Goal: Transaction & Acquisition: Download file/media

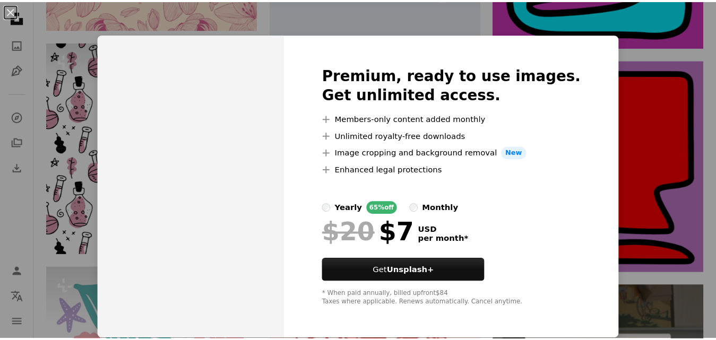
scroll to position [1, 0]
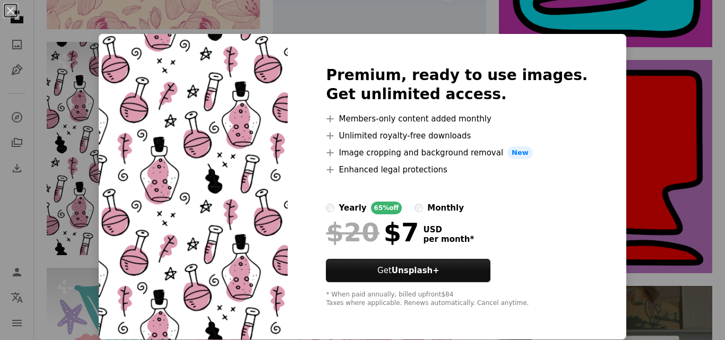
click at [406, 16] on div "An X shape Premium, ready to use images. Get unlimited access. A plus sign Memb…" at bounding box center [362, 170] width 725 height 340
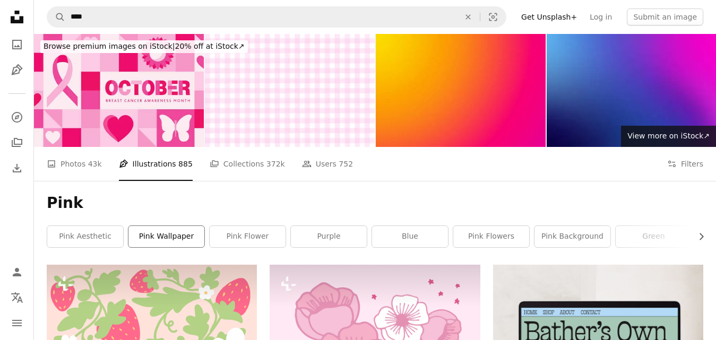
click at [179, 236] on link "pink wallpaper" at bounding box center [166, 236] width 76 height 21
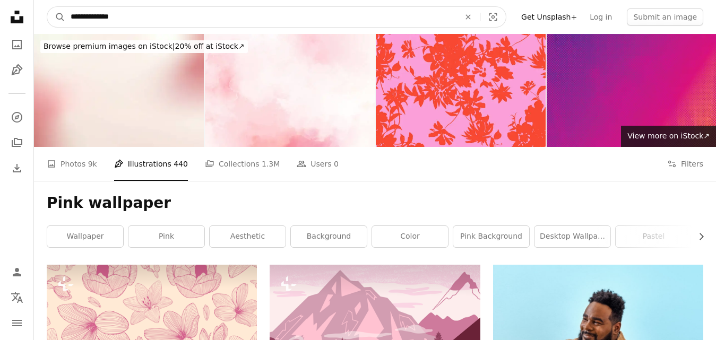
click at [176, 11] on input "**********" at bounding box center [260, 17] width 391 height 20
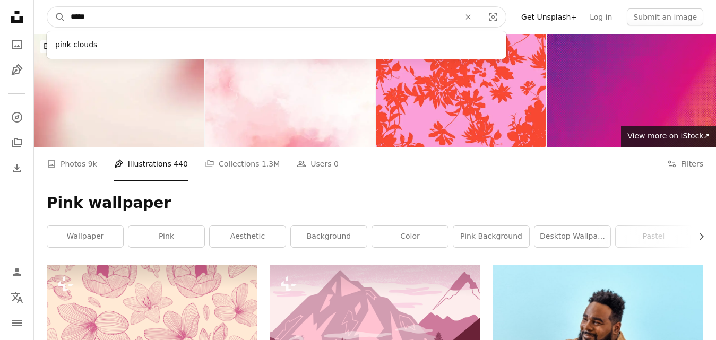
type input "****"
click at [47, 7] on button "A magnifying glass" at bounding box center [56, 17] width 18 height 20
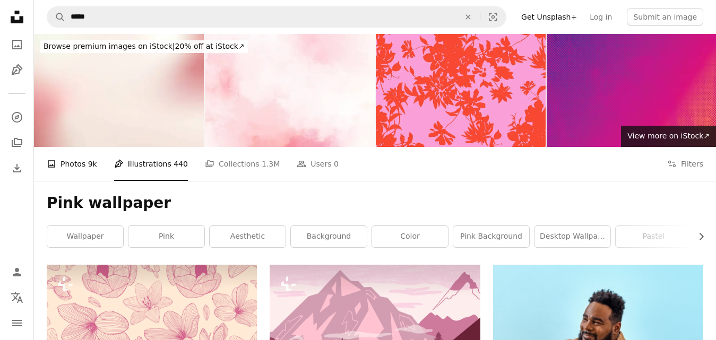
click at [63, 166] on link "A photo Photos 9k" at bounding box center [72, 164] width 50 height 34
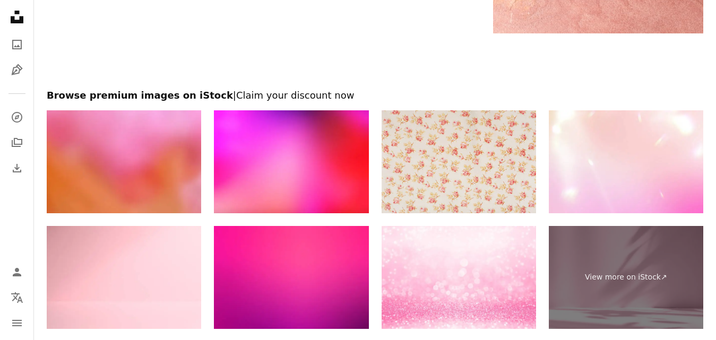
scroll to position [2159, 0]
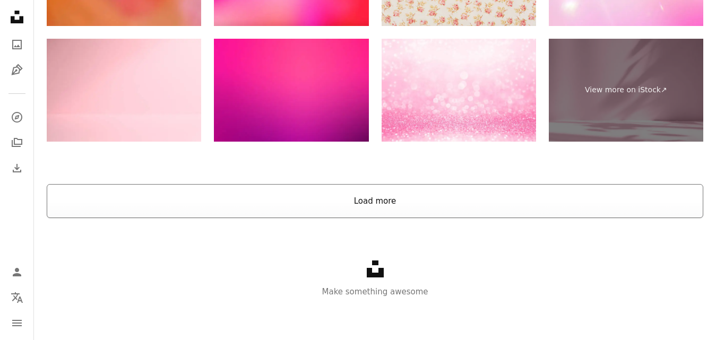
click at [113, 197] on button "Load more" at bounding box center [375, 201] width 657 height 34
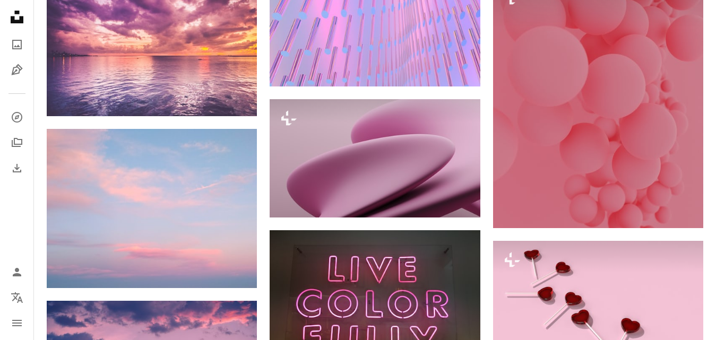
scroll to position [9219, 0]
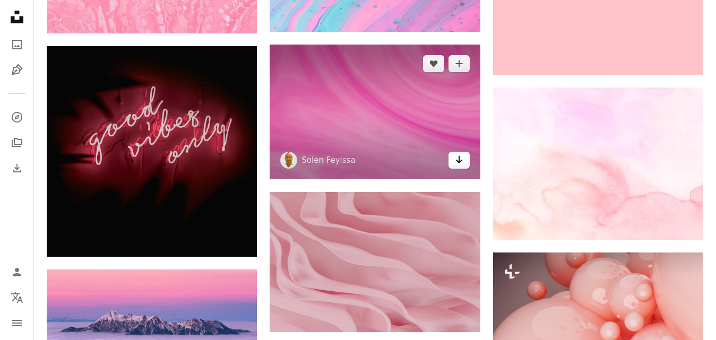
click at [460, 157] on icon "Arrow pointing down" at bounding box center [459, 159] width 8 height 13
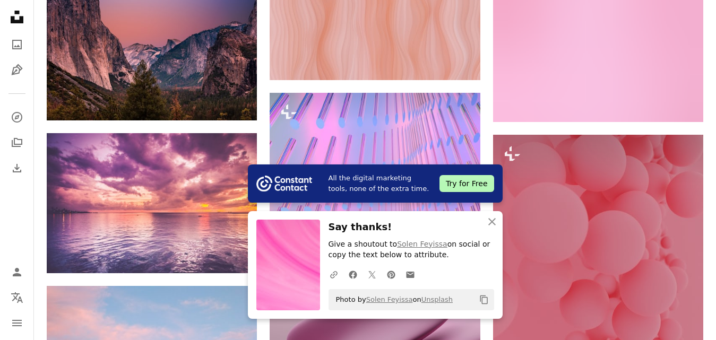
scroll to position [9629, 0]
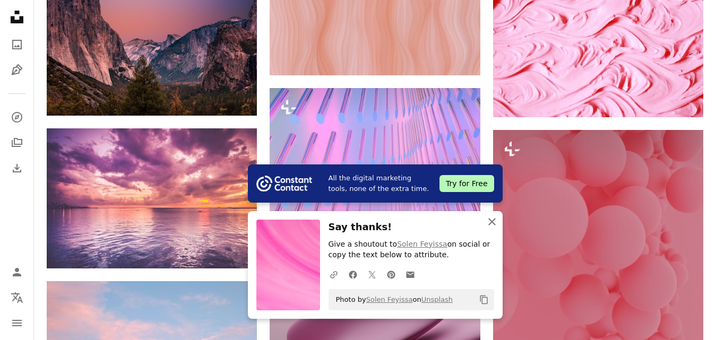
click at [493, 224] on icon "An X shape" at bounding box center [492, 222] width 13 height 13
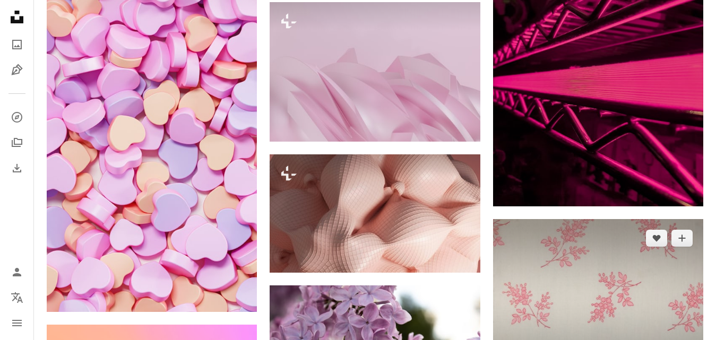
scroll to position [12554, 0]
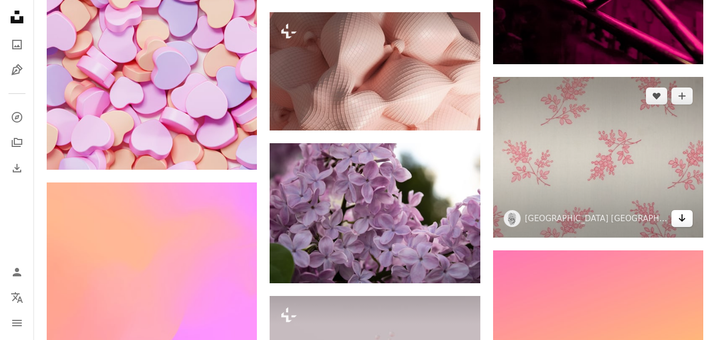
click at [683, 220] on icon "Arrow pointing down" at bounding box center [682, 218] width 8 height 13
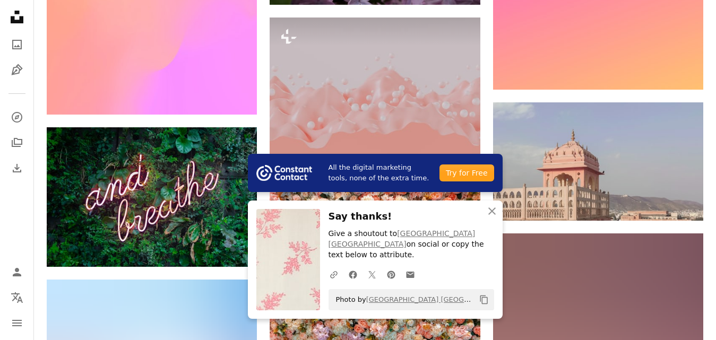
scroll to position [12833, 0]
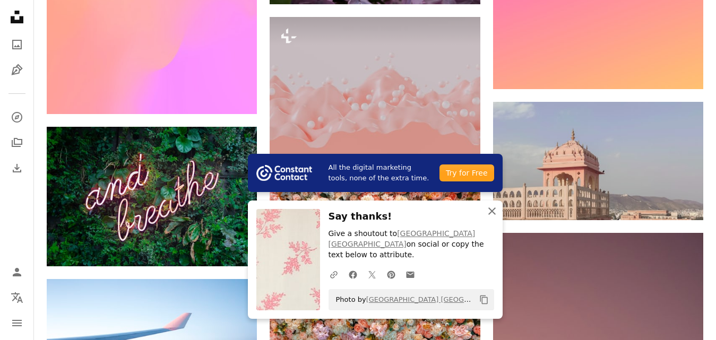
click at [487, 209] on icon "An X shape" at bounding box center [492, 211] width 13 height 13
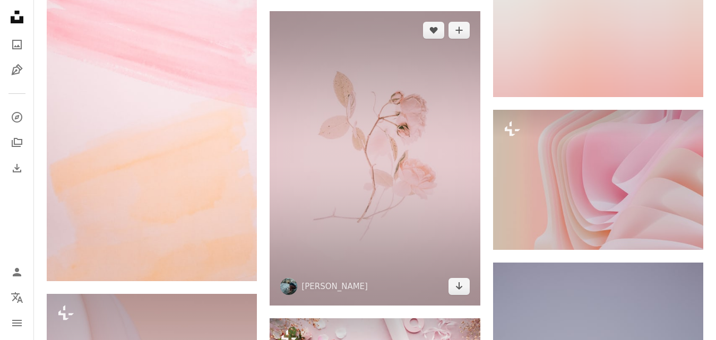
scroll to position [13440, 0]
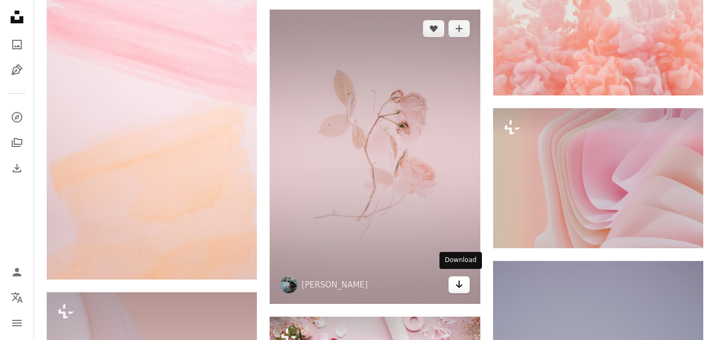
click at [459, 282] on icon "Download" at bounding box center [458, 284] width 7 height 7
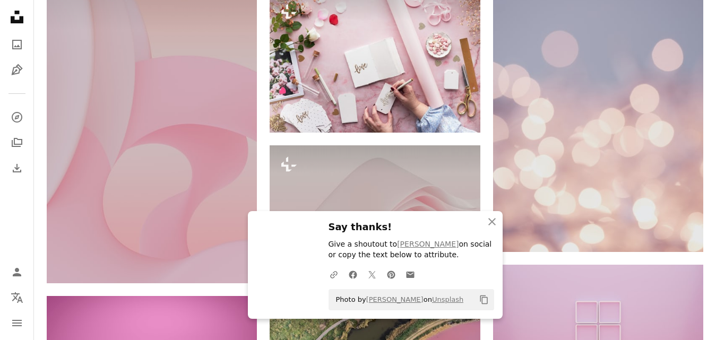
scroll to position [13776, 0]
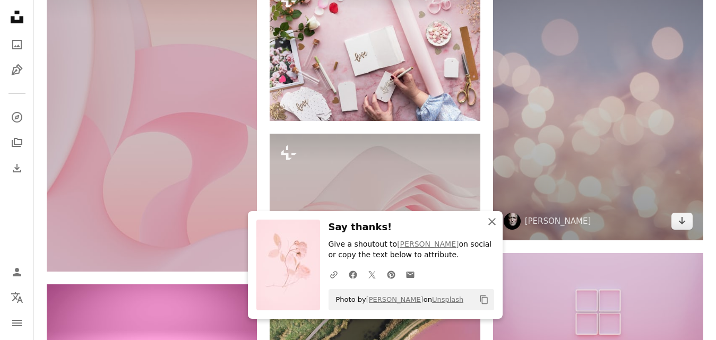
click at [495, 222] on icon "An X shape" at bounding box center [492, 222] width 13 height 13
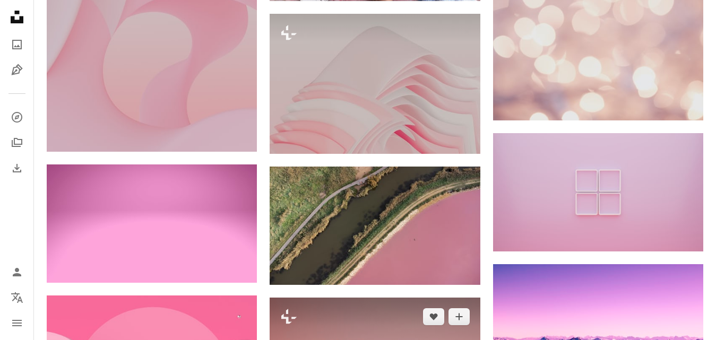
scroll to position [13886, 0]
